Goal: Transaction & Acquisition: Purchase product/service

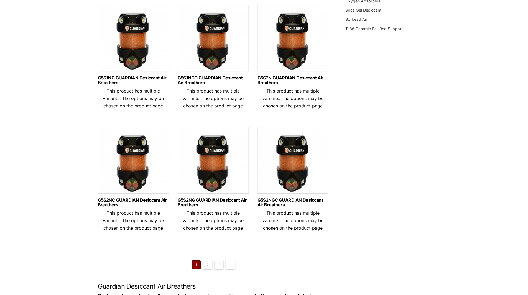
scroll to position [360, 0]
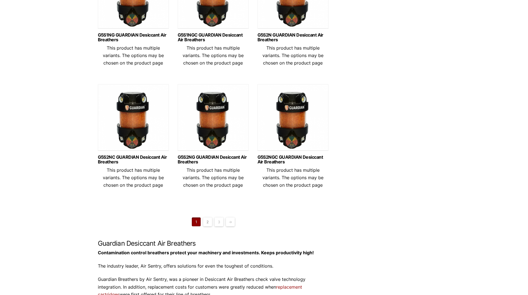
click at [211, 226] on link "2" at bounding box center [207, 222] width 9 height 9
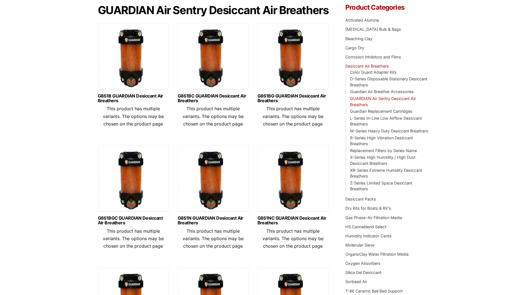
scroll to position [55, 0]
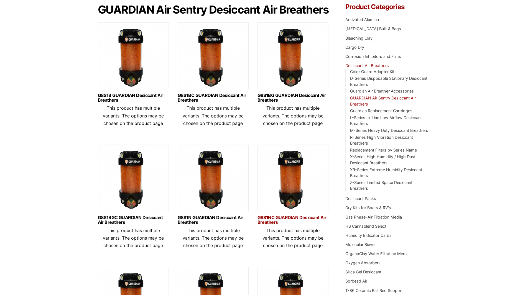
click at [289, 225] on link "G8S1NC GUARDIAN Desiccant Air Breathers" at bounding box center [292, 219] width 71 height 9
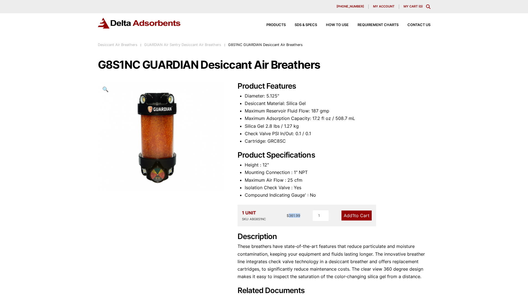
drag, startPoint x: 290, startPoint y: 216, endPoint x: 307, endPoint y: 220, distance: 17.7
click at [307, 220] on div "1 UNIT SKU: ABG8S1NC $ 361.99 1 Add 1 to Cart" at bounding box center [306, 216] width 139 height 22
click at [303, 222] on div "1 UNIT SKU: ABG8S1NC $ 361.99 1 Add 1 to Cart" at bounding box center [306, 216] width 139 height 22
